Goal: Complete application form

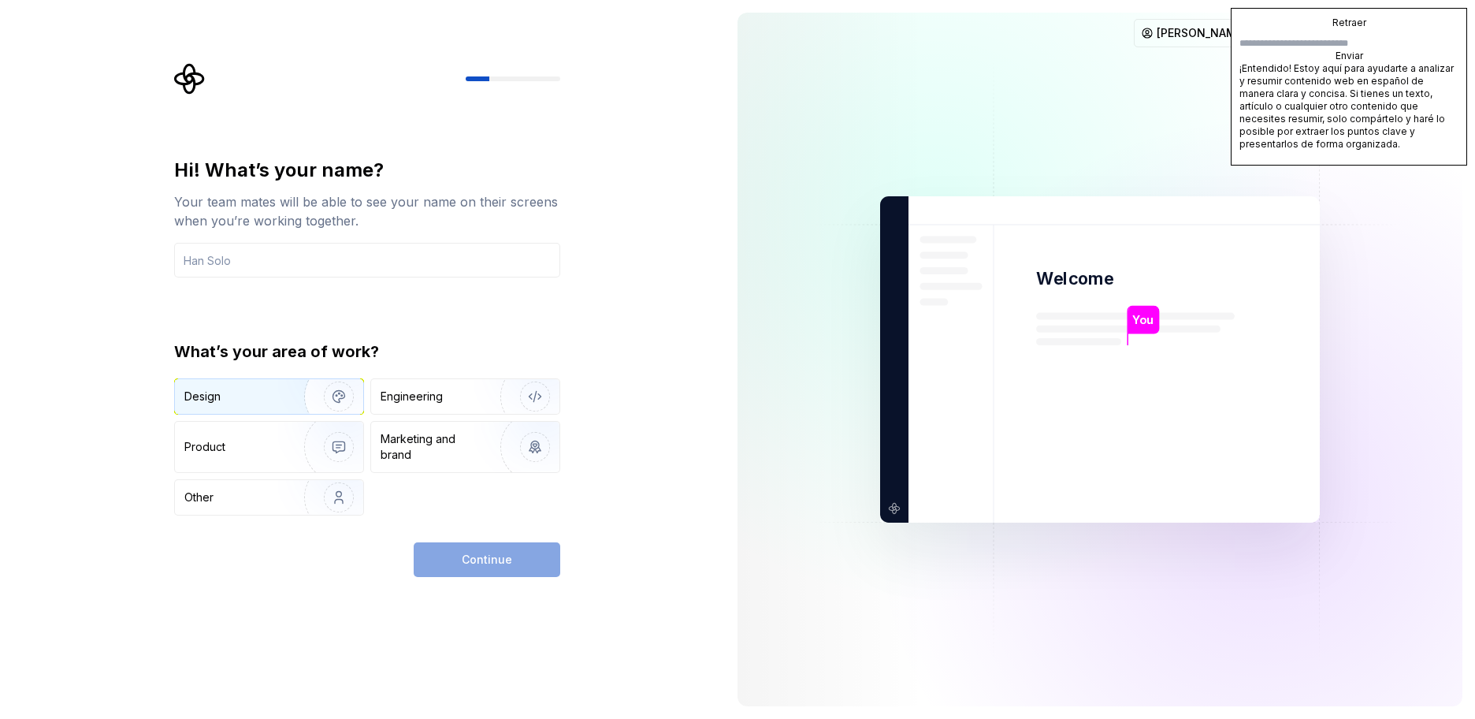
click at [225, 404] on div "Design" at bounding box center [233, 397] width 99 height 16
click at [456, 403] on div "Engineering" at bounding box center [443, 397] width 125 height 16
click at [336, 254] on input "text" at bounding box center [367, 260] width 386 height 35
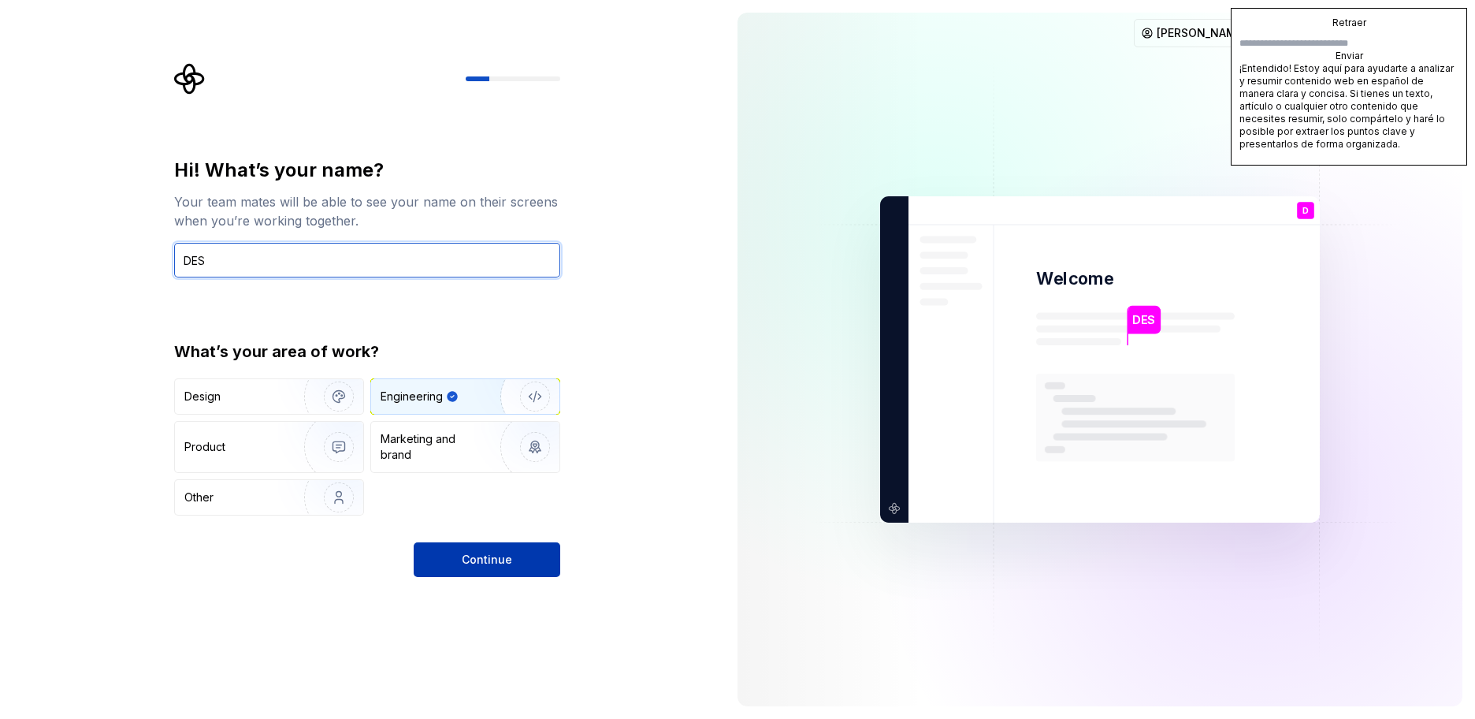
type input "DES"
click at [465, 567] on button "Continue" at bounding box center [487, 559] width 147 height 35
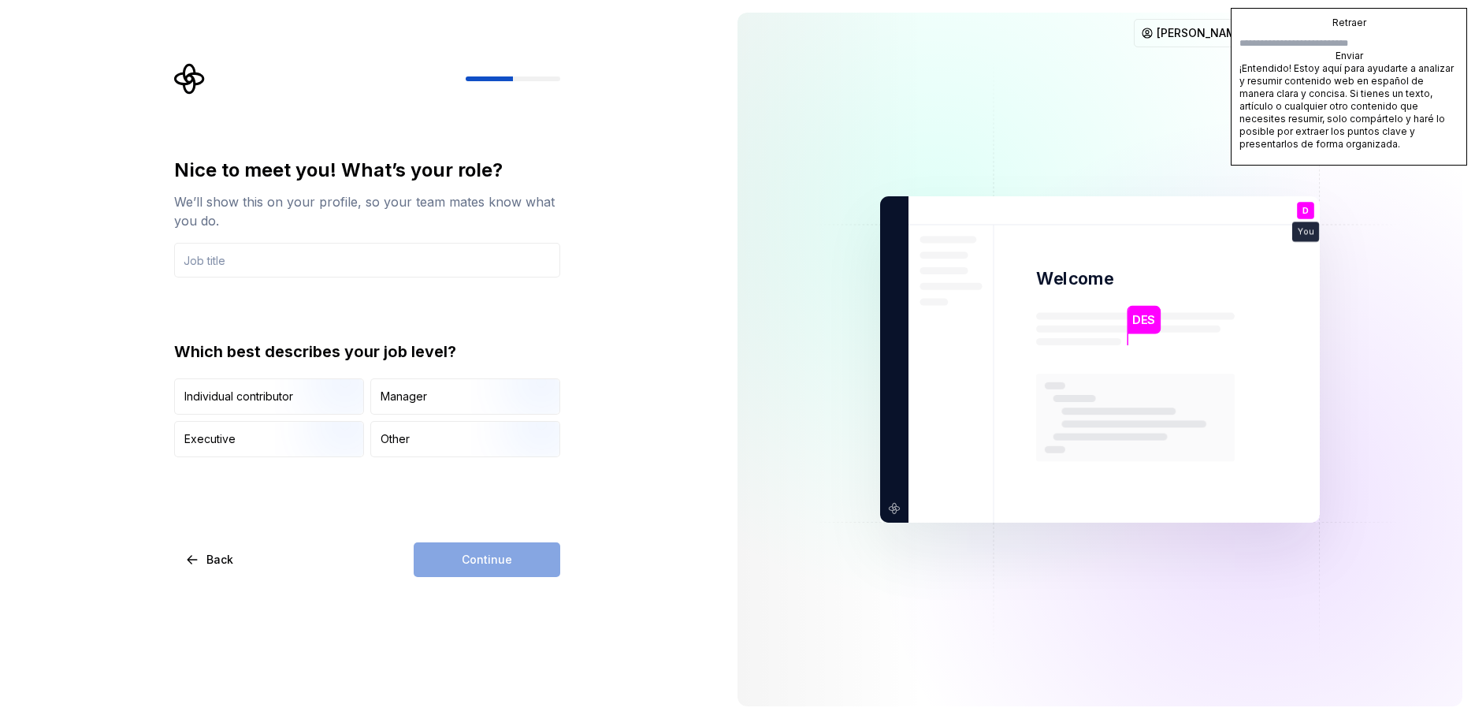
click at [348, 279] on div "Nice to meet you! What’s your role? We’ll show this on your profile, so your te…" at bounding box center [367, 307] width 386 height 299
